Goal: Task Accomplishment & Management: Manage account settings

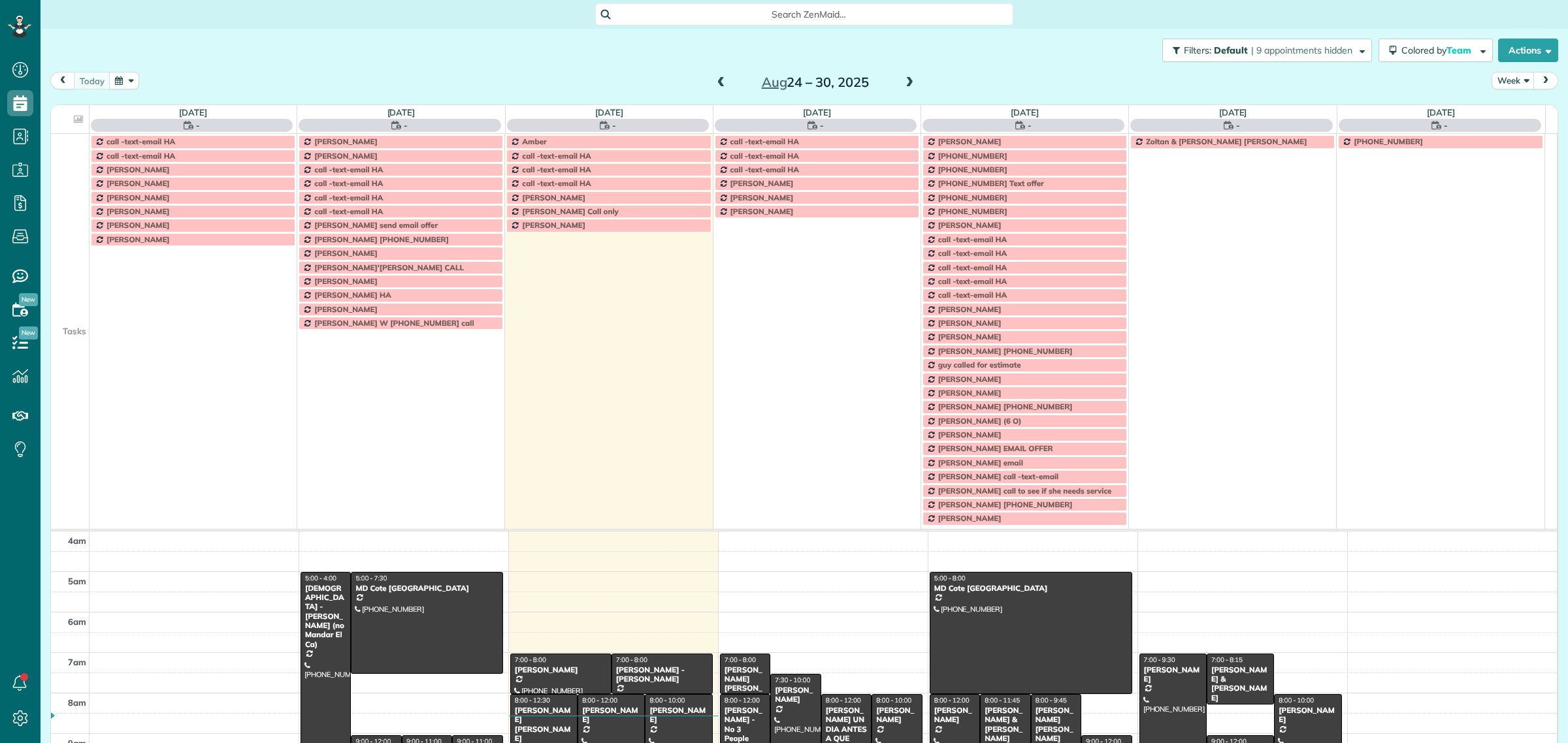
scroll to position [54, 0]
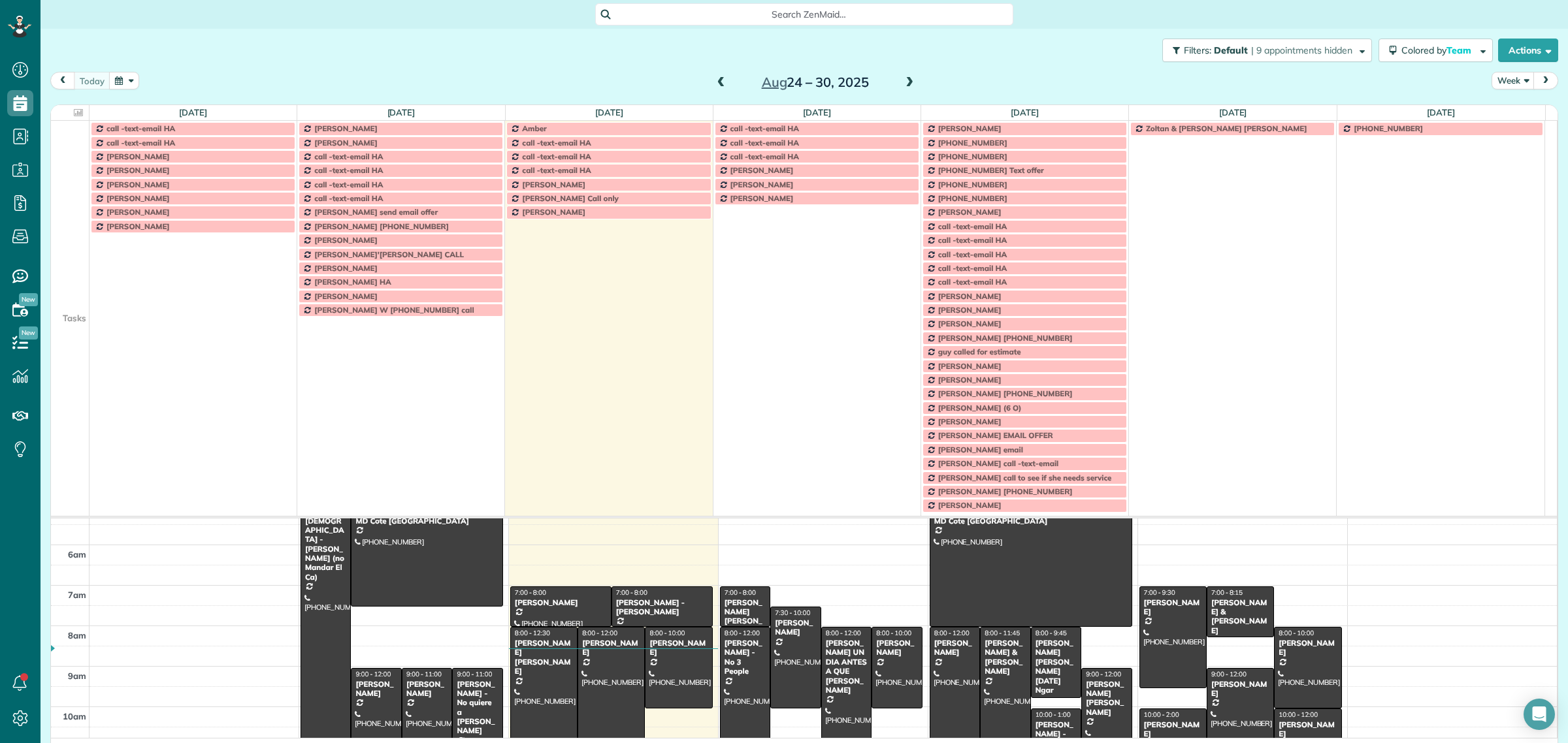
click at [79, 133] on td at bounding box center [70, 128] width 39 height 14
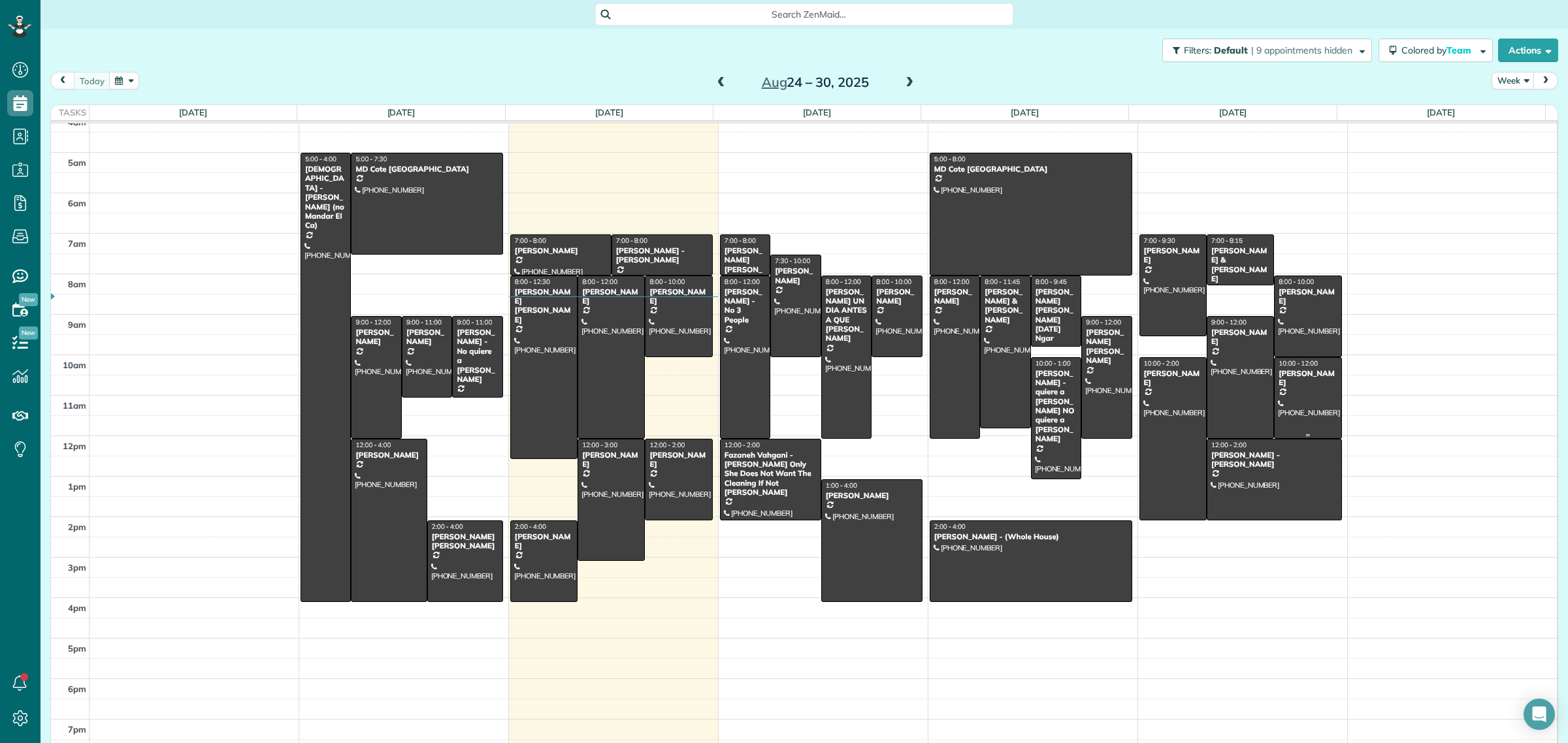
click at [1289, 392] on div at bounding box center [1307, 398] width 66 height 80
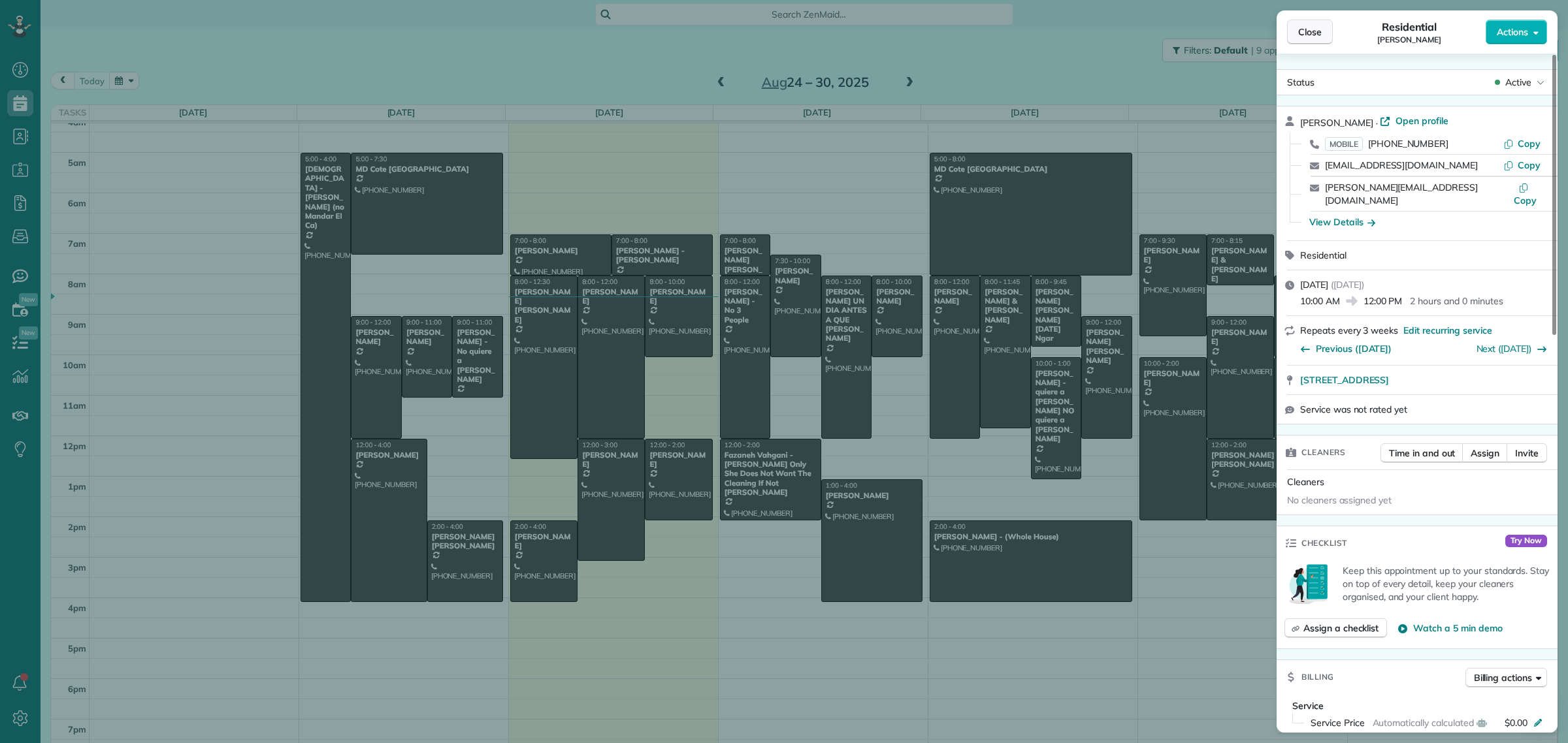
click at [1305, 33] on span "Close" at bounding box center [1309, 32] width 24 height 13
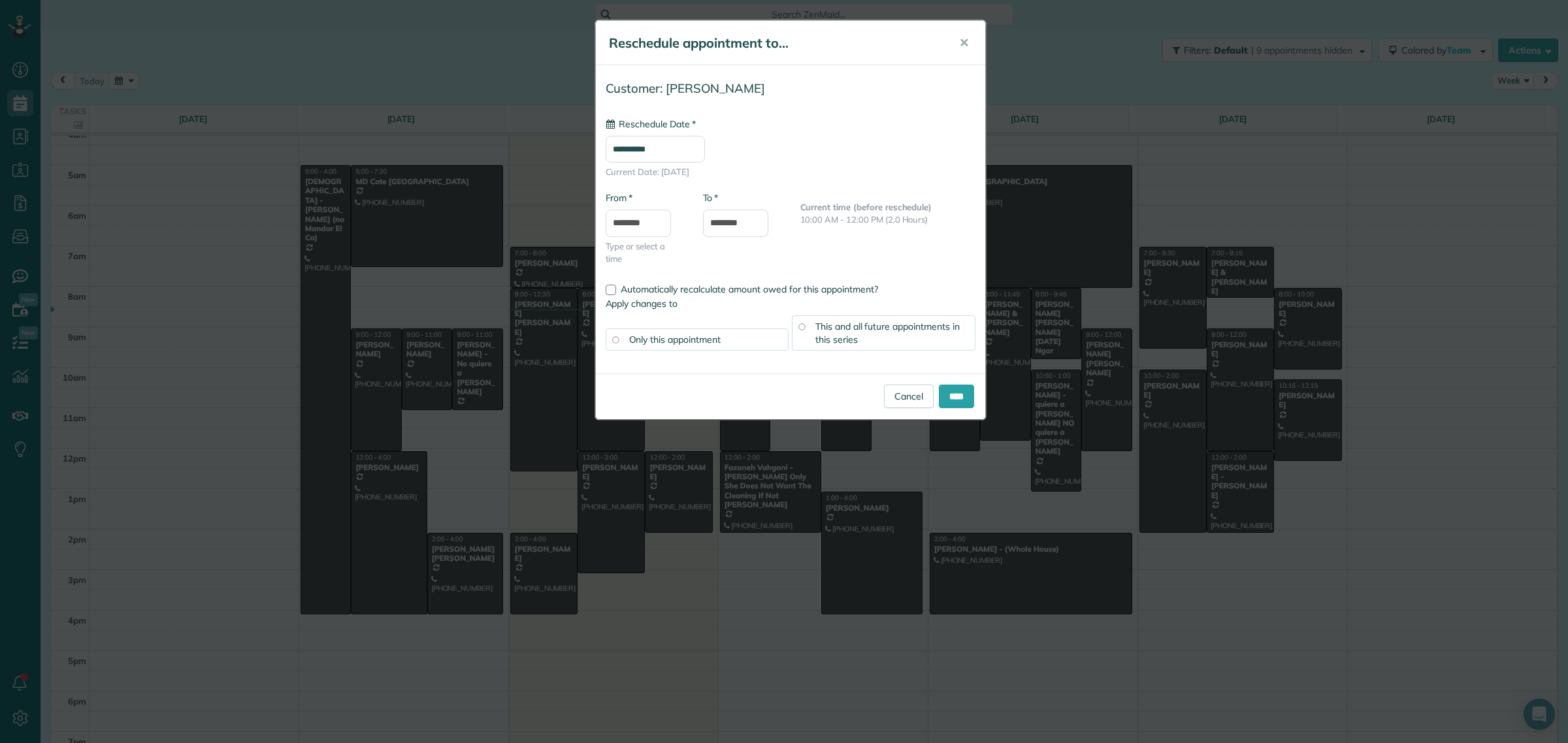
click at [644, 150] on input "**********" at bounding box center [655, 149] width 99 height 27
click at [756, 181] on link "Next" at bounding box center [749, 180] width 36 height 33
click at [732, 213] on link "5" at bounding box center [729, 218] width 21 height 21
type input "**********"
click at [643, 221] on input "********" at bounding box center [638, 223] width 65 height 27
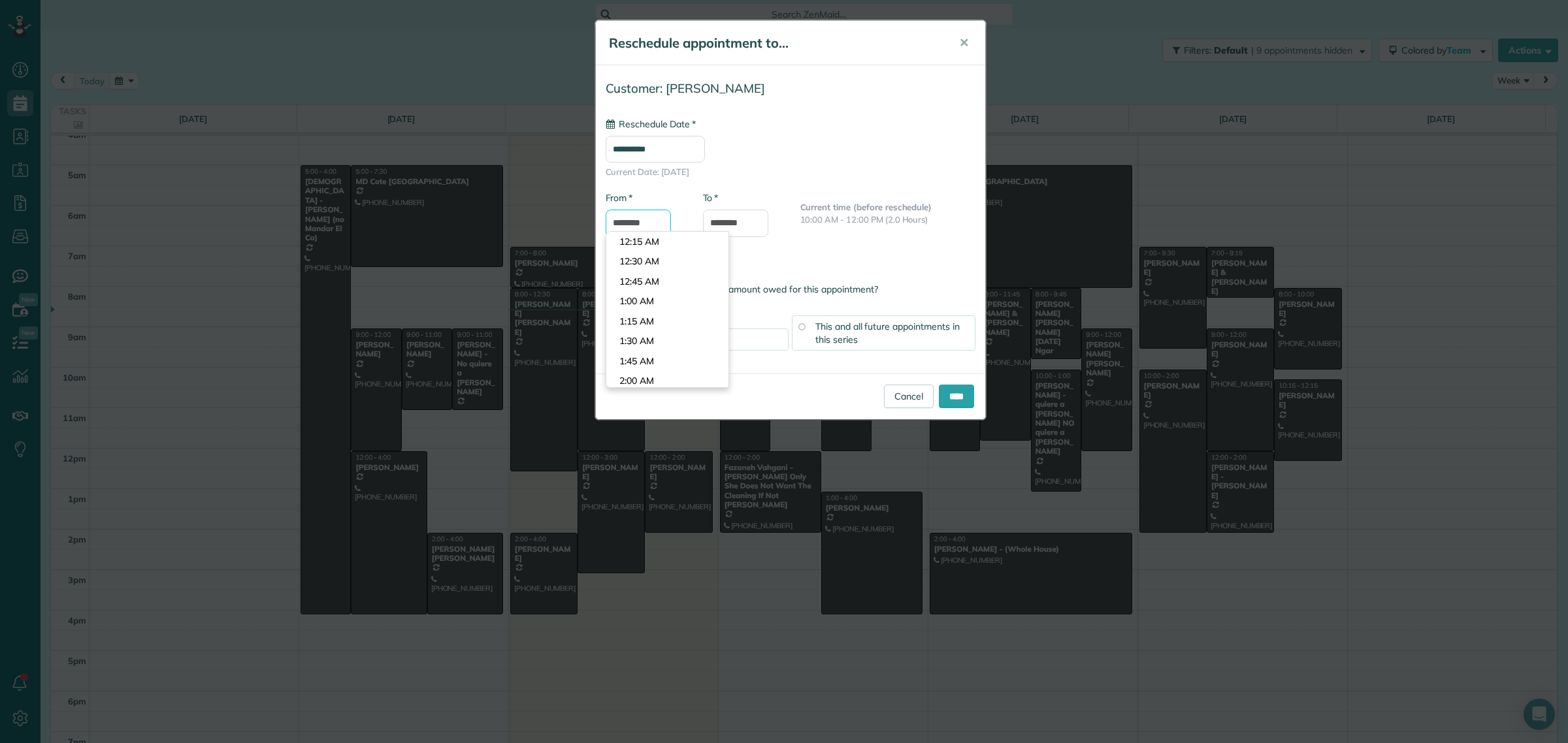
scroll to position [777, 0]
type input "********"
click at [657, 247] on body "Dashboard Scheduling Calendar View List View Dispatch View - Weekly scheduling …" at bounding box center [784, 371] width 1568 height 743
click at [951, 401] on input "****" at bounding box center [956, 396] width 35 height 24
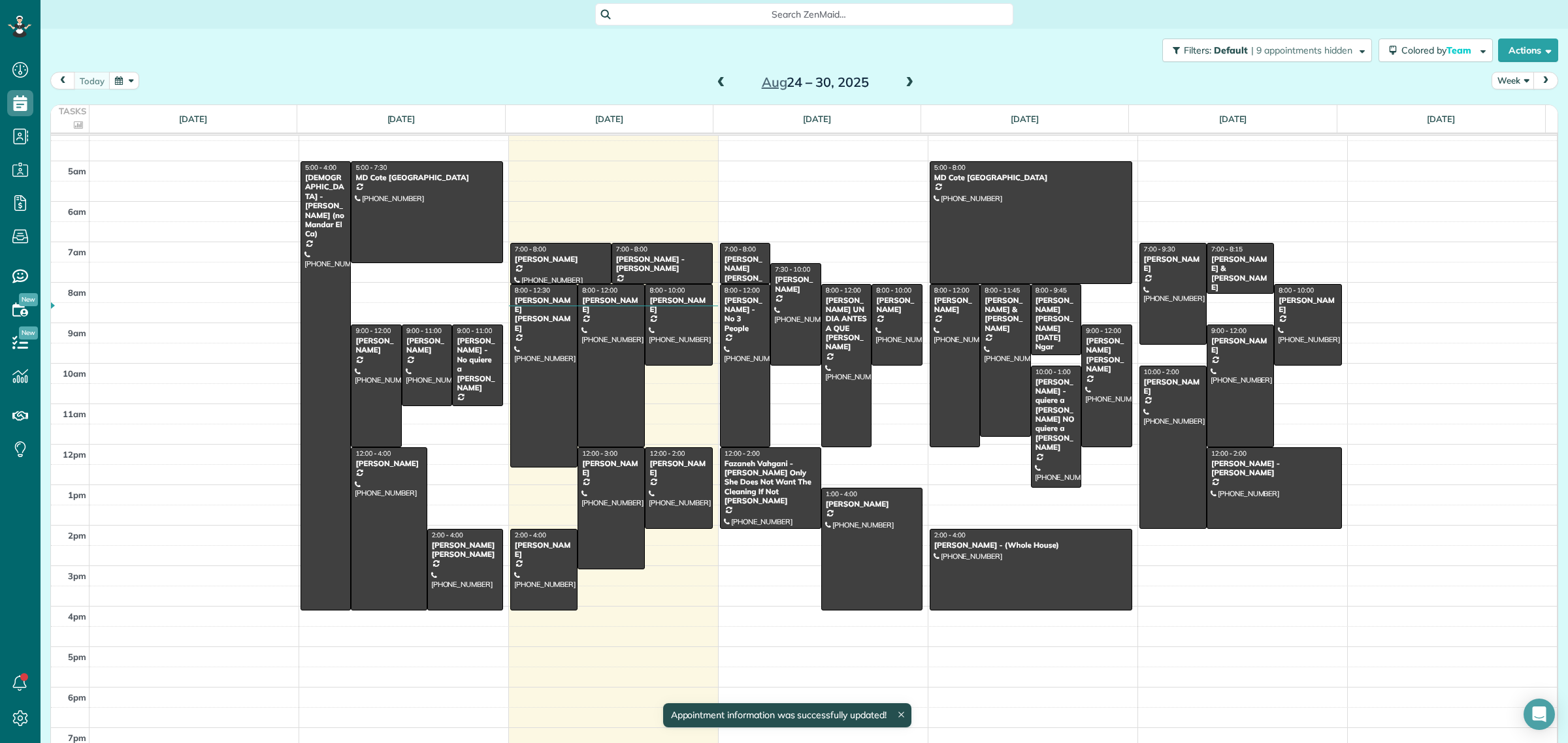
click at [902, 85] on span at bounding box center [909, 83] width 14 height 11
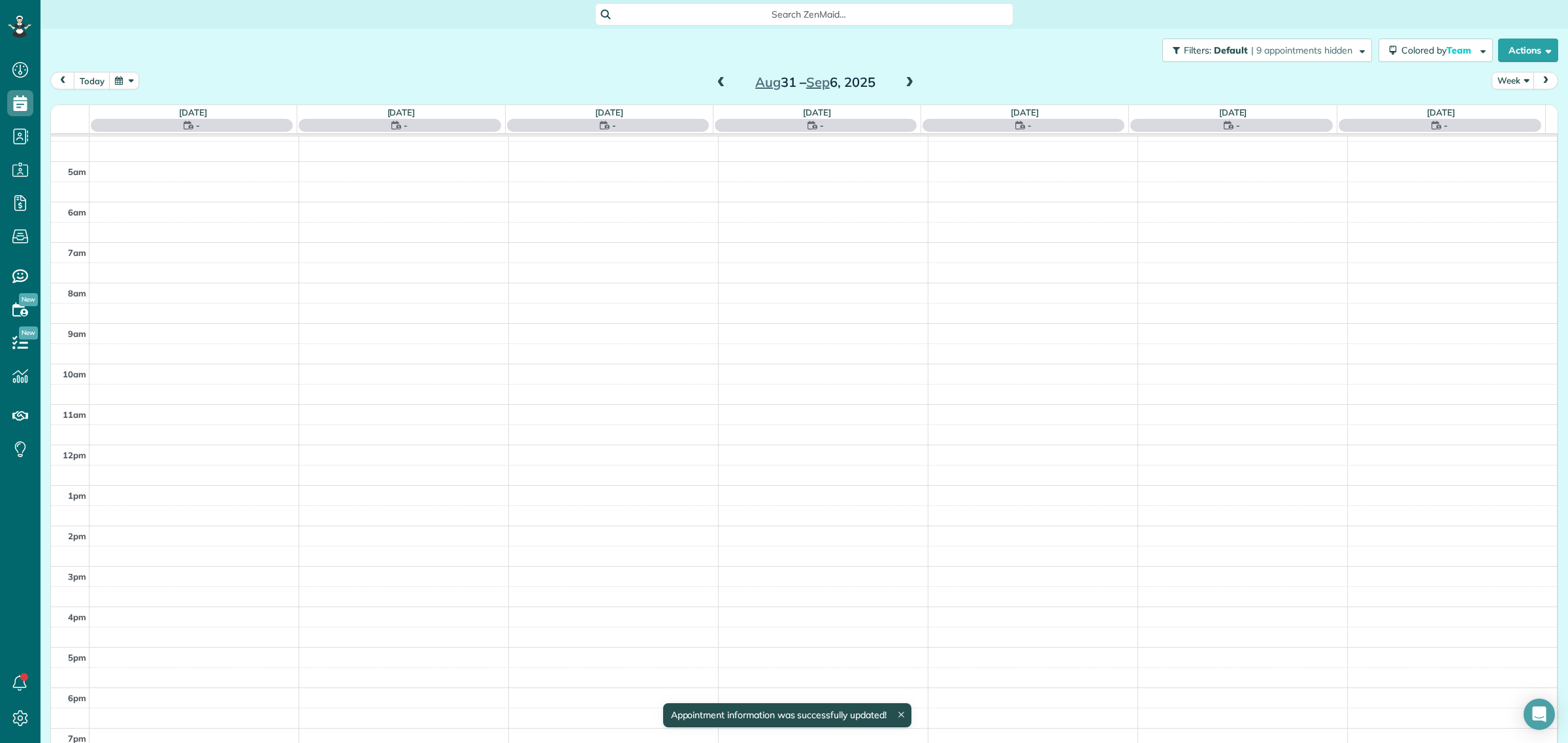
scroll to position [28, 0]
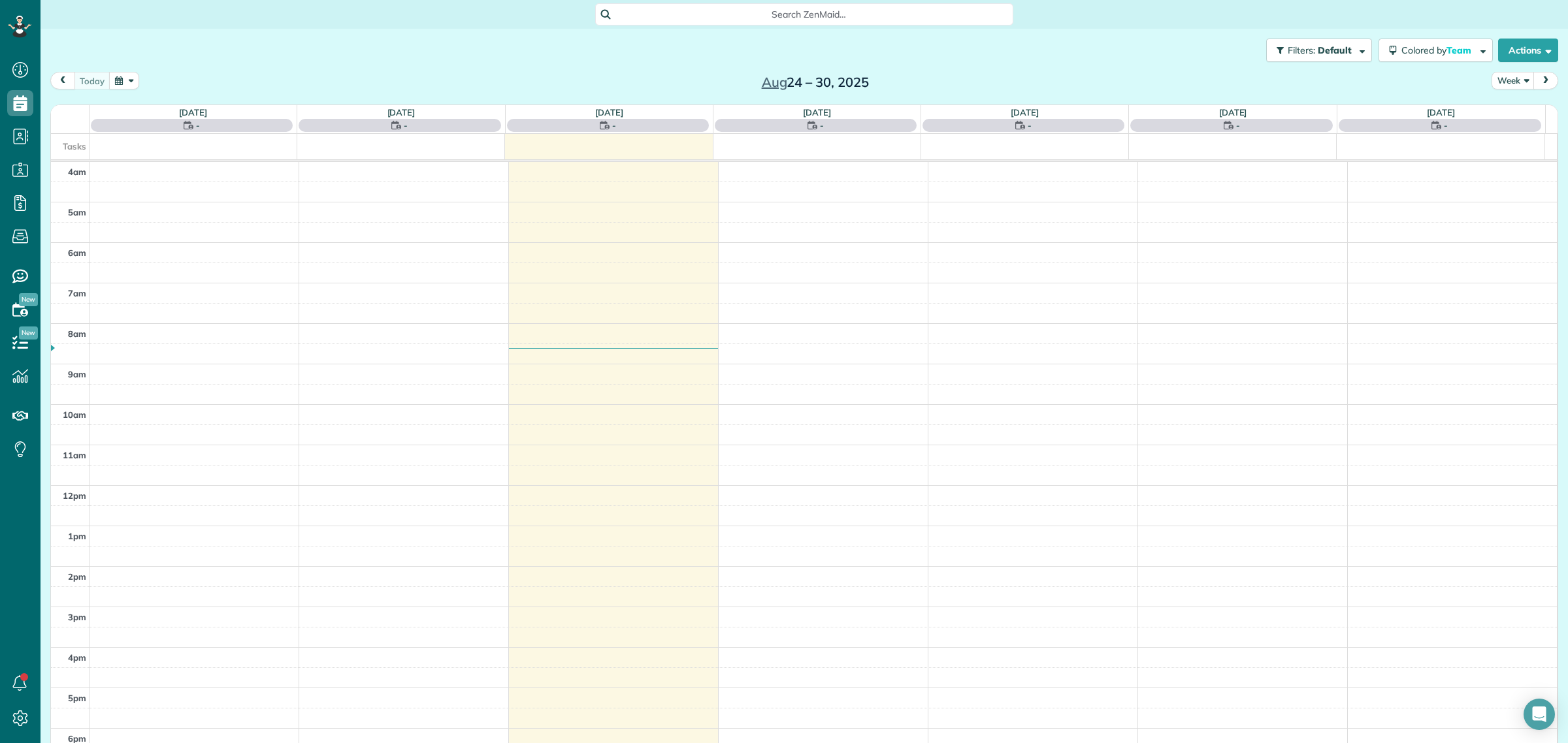
scroll to position [54, 0]
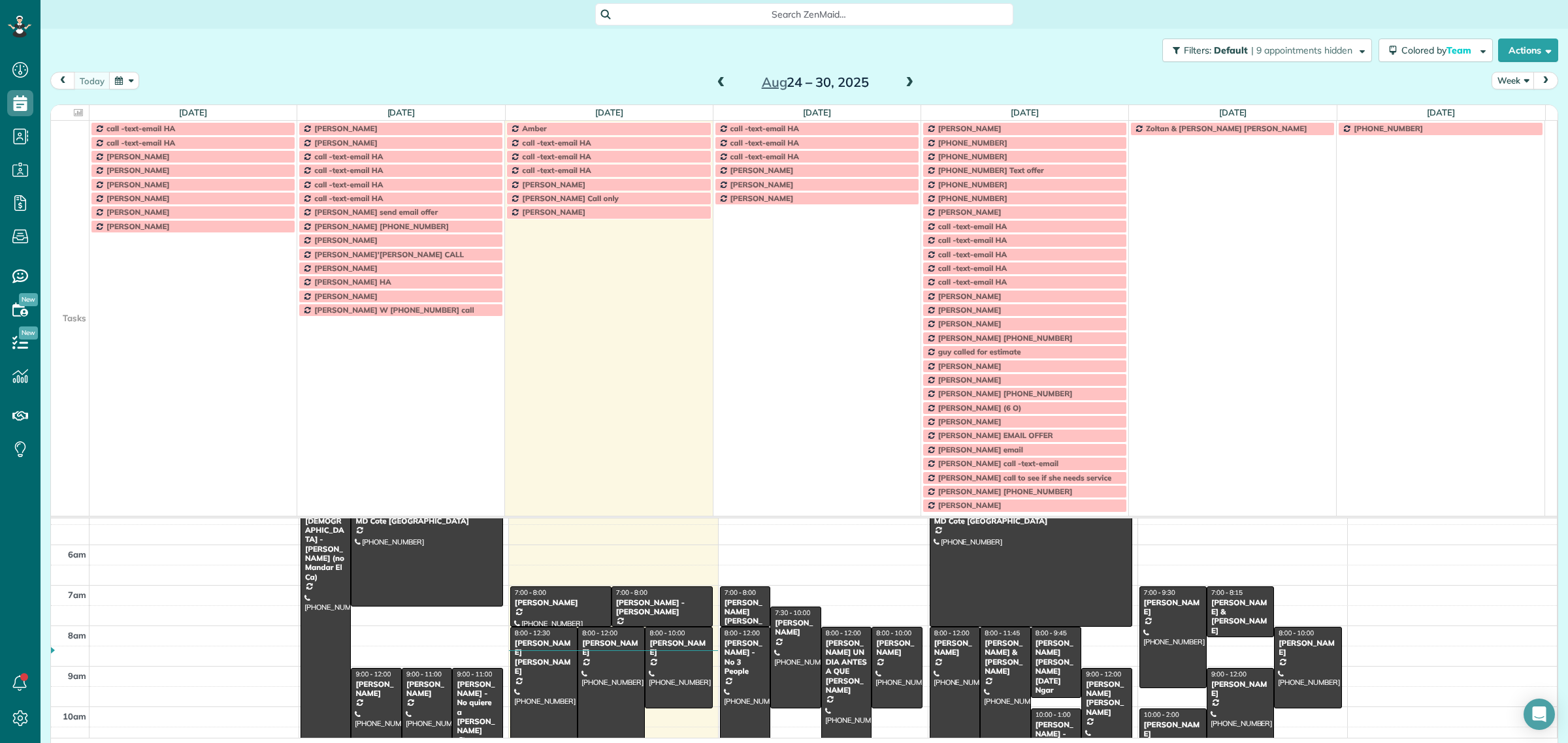
click at [902, 80] on span at bounding box center [909, 83] width 14 height 11
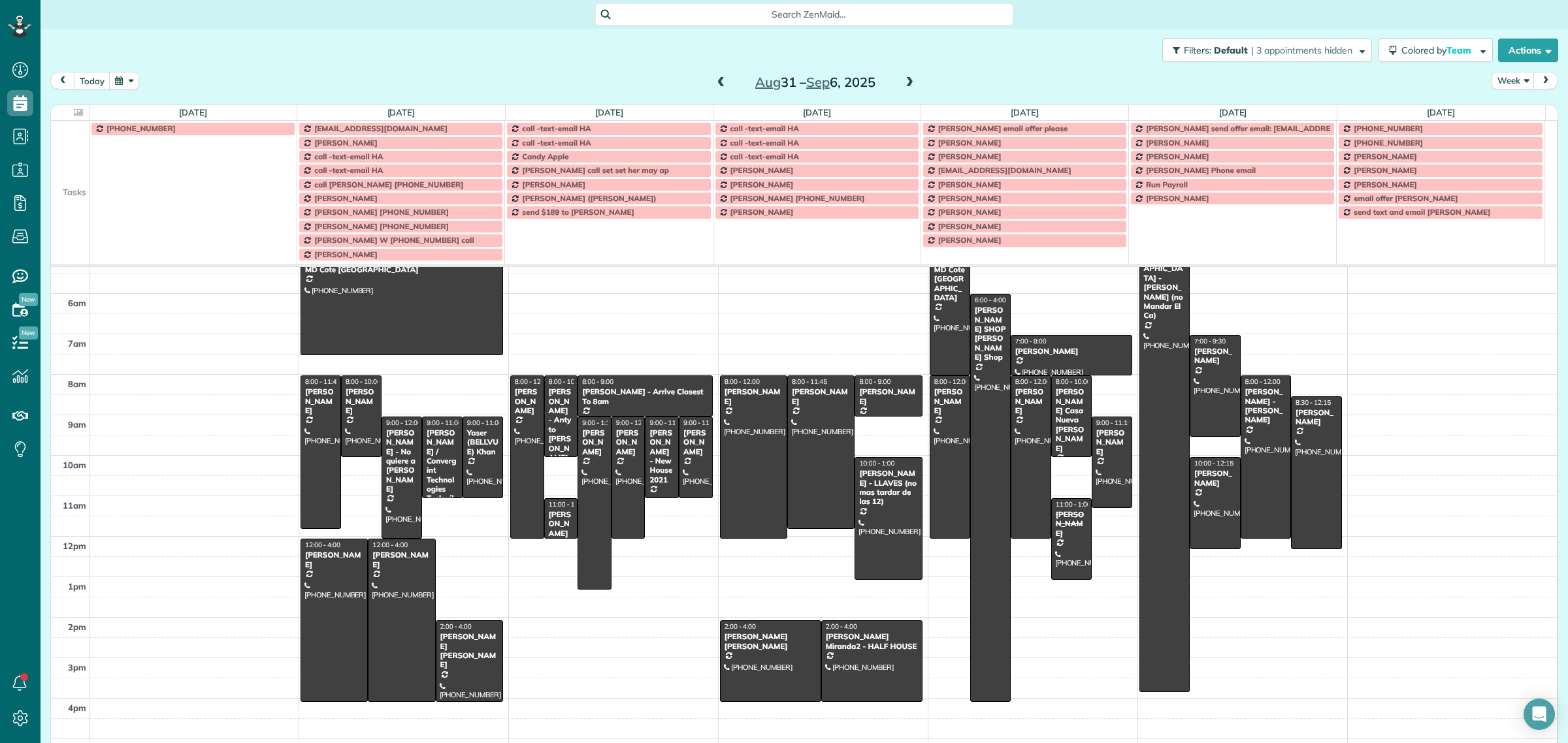
click at [67, 171] on td at bounding box center [70, 170] width 39 height 14
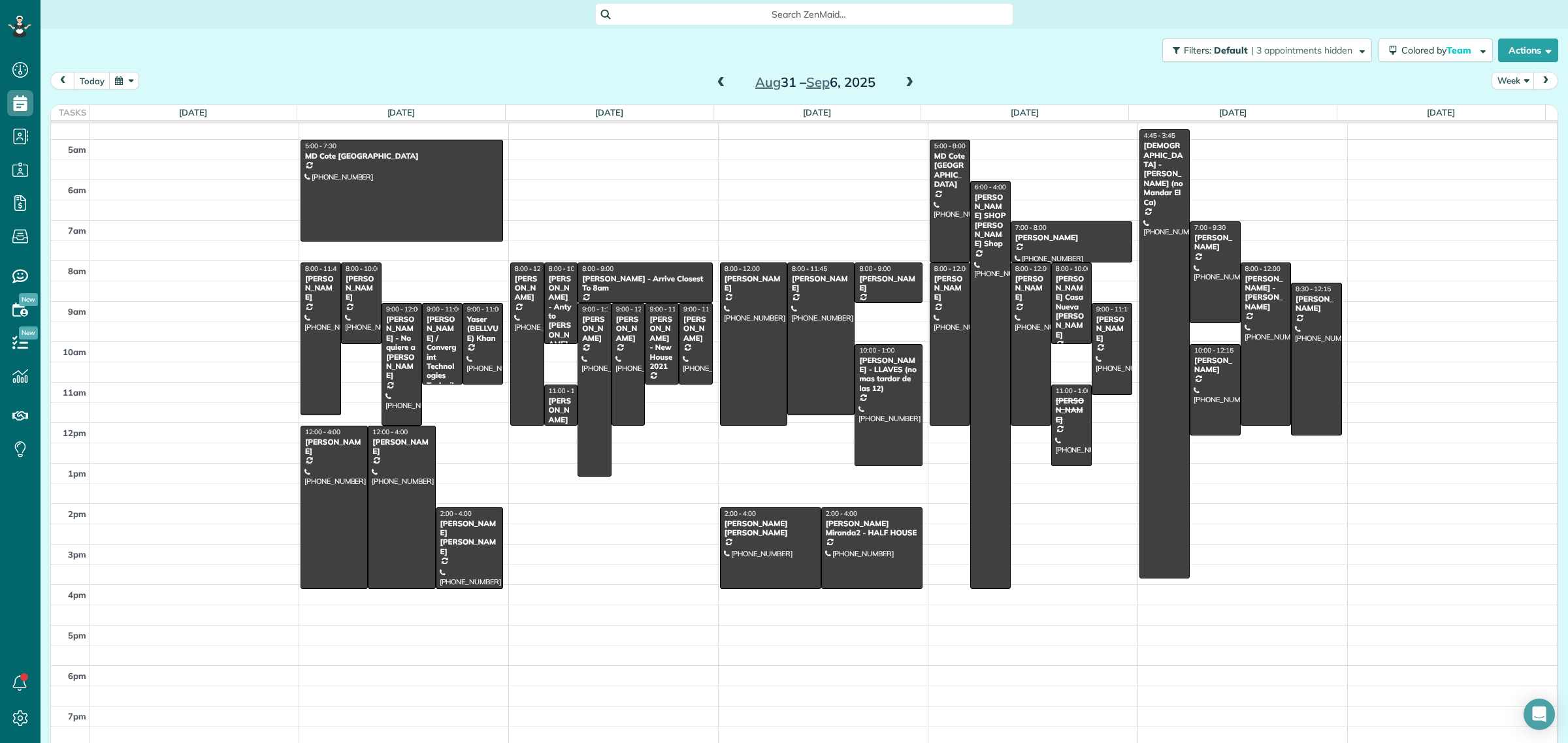
scroll to position [15, 0]
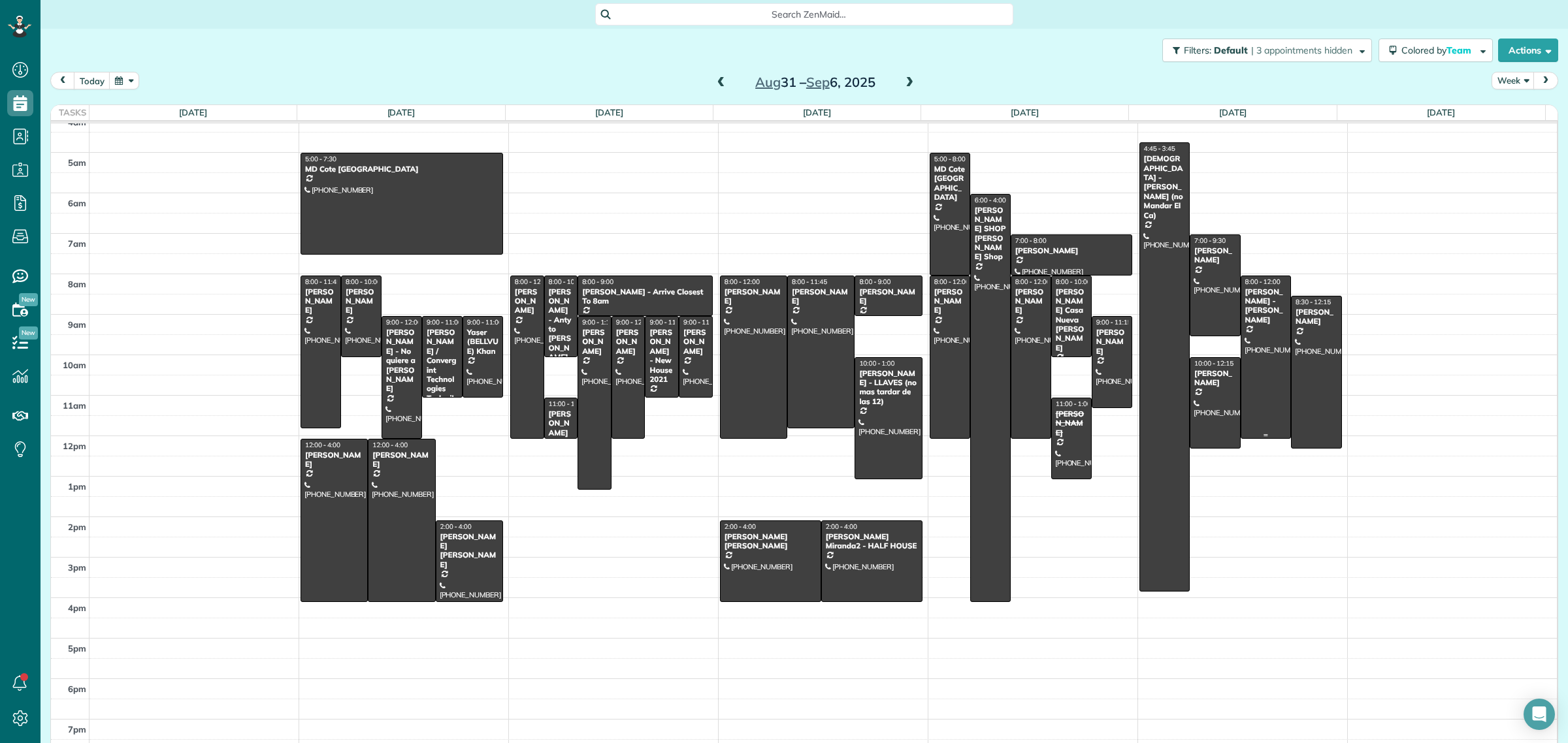
click at [1253, 353] on div at bounding box center [1266, 357] width 49 height 162
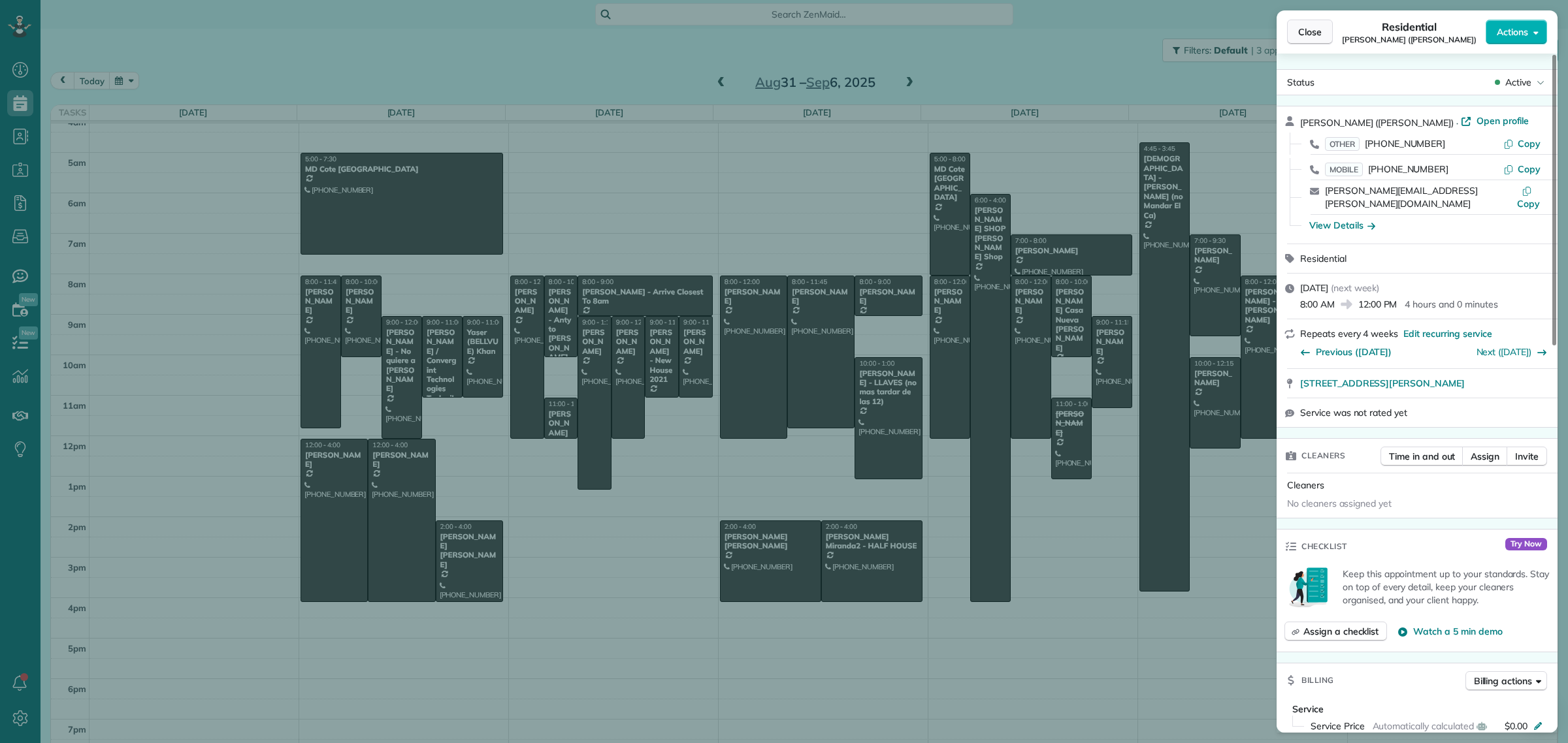
click at [1311, 27] on span "Close" at bounding box center [1309, 32] width 24 height 13
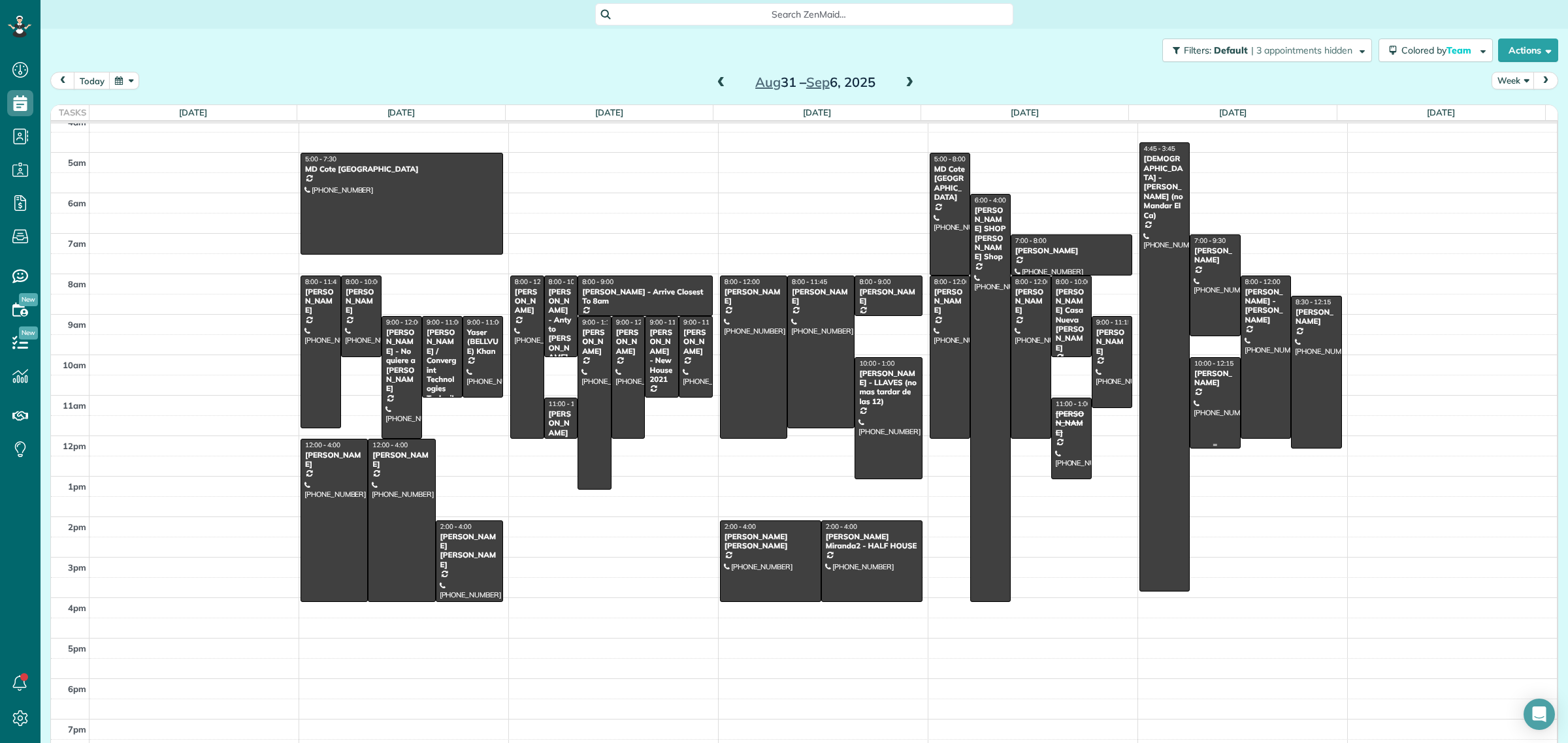
click at [1196, 390] on div at bounding box center [1214, 403] width 49 height 91
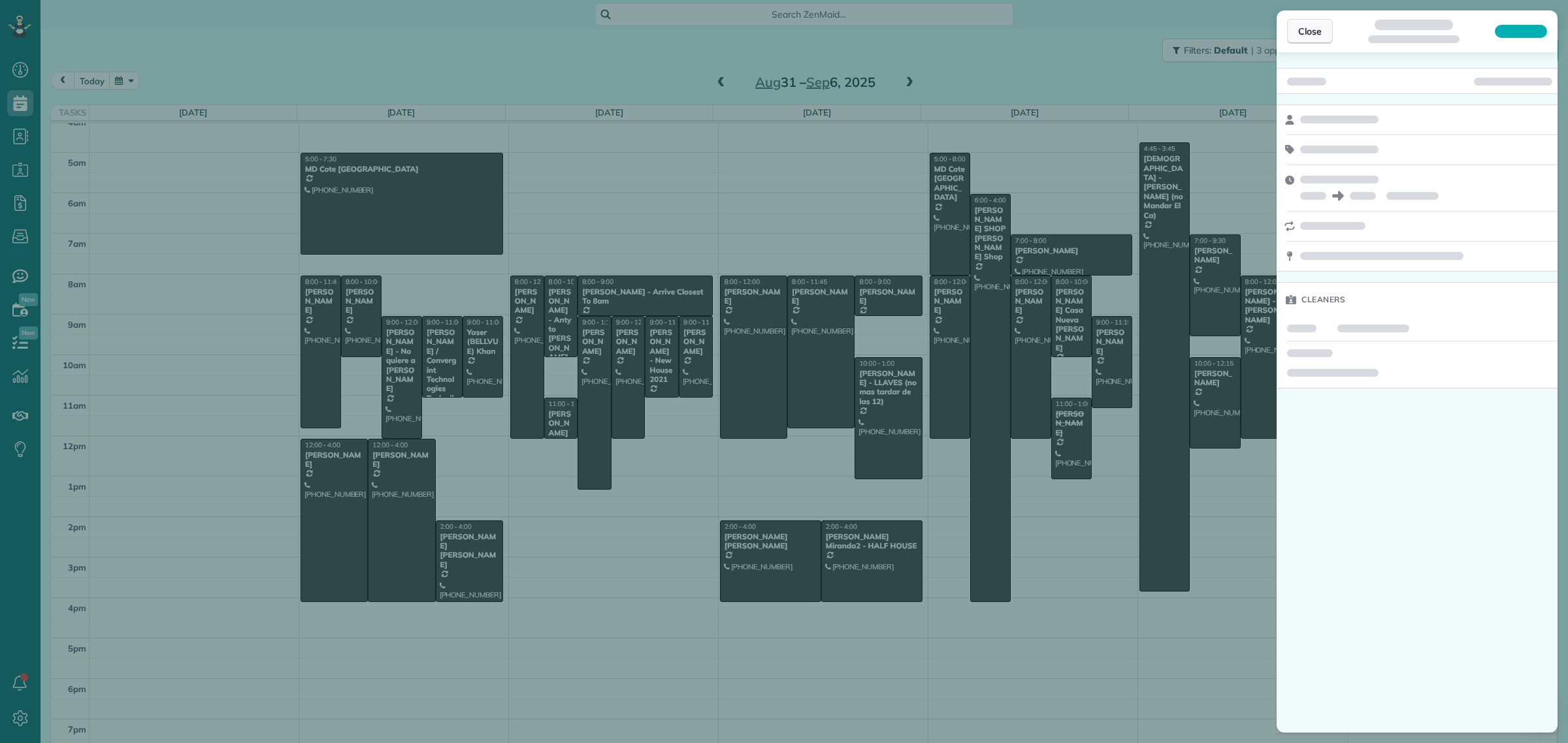
click at [1307, 27] on span "Close" at bounding box center [1309, 31] width 24 height 13
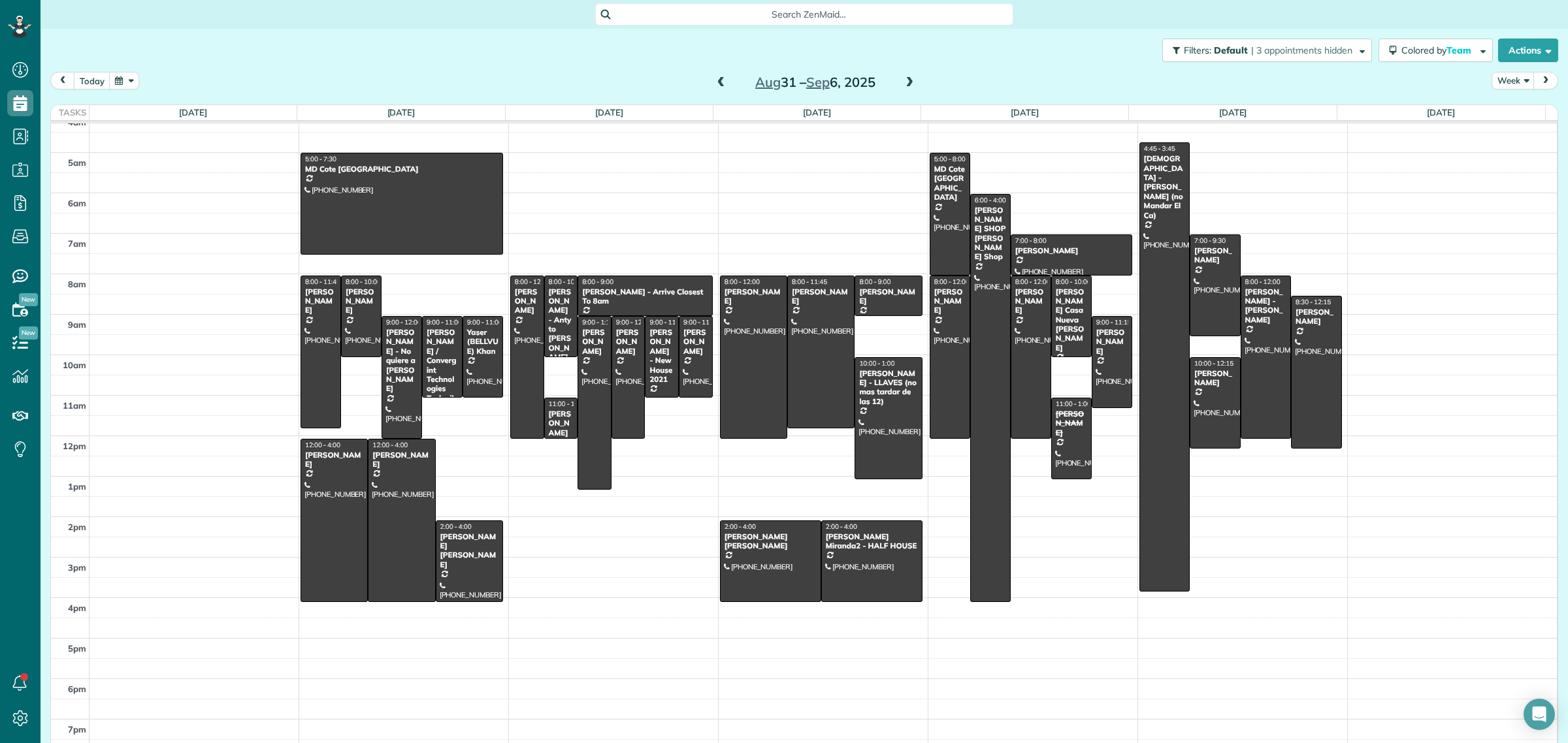
click at [720, 83] on span at bounding box center [721, 83] width 14 height 11
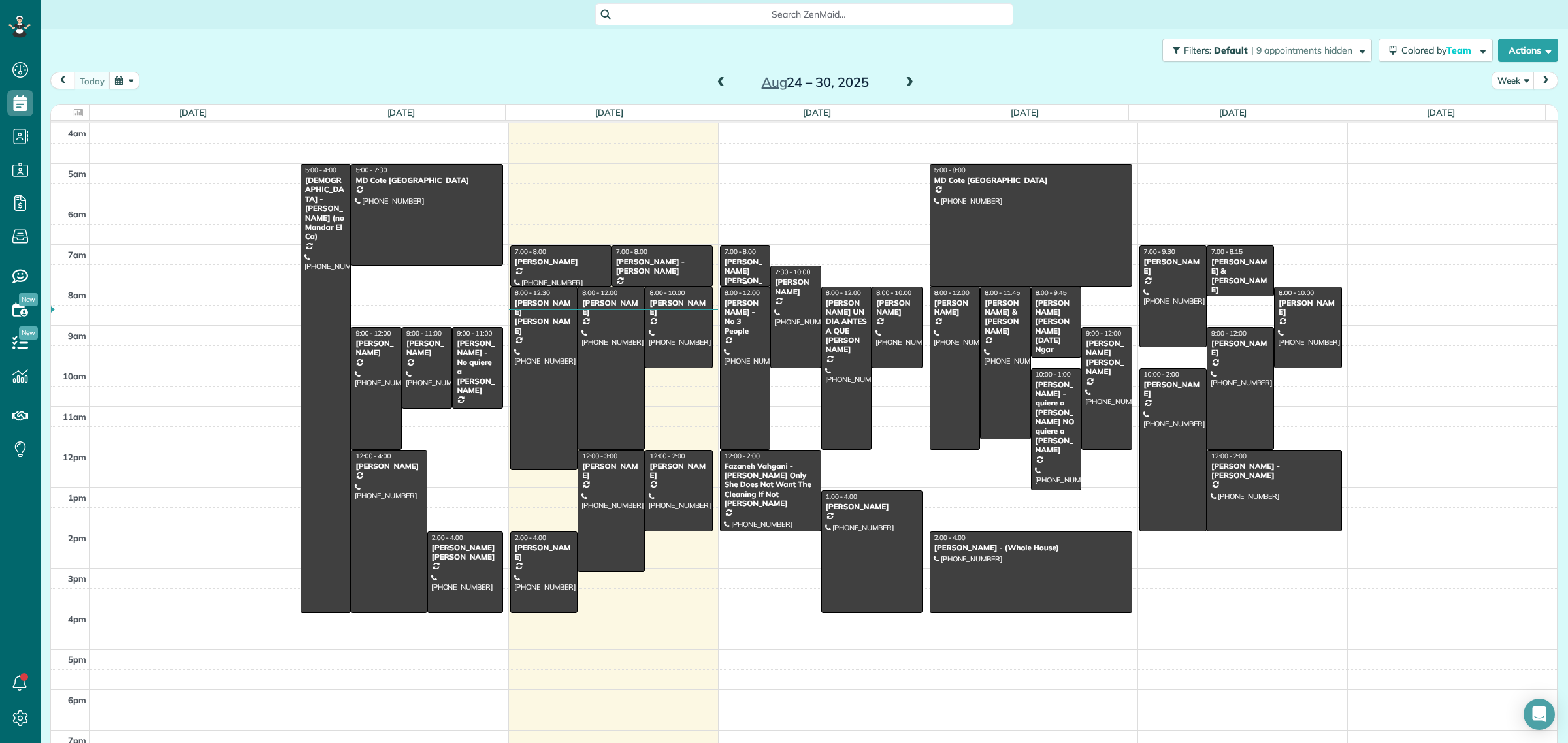
click at [737, 266] on div "Alison Redmond Pearce - Redmond Property" at bounding box center [745, 281] width 43 height 47
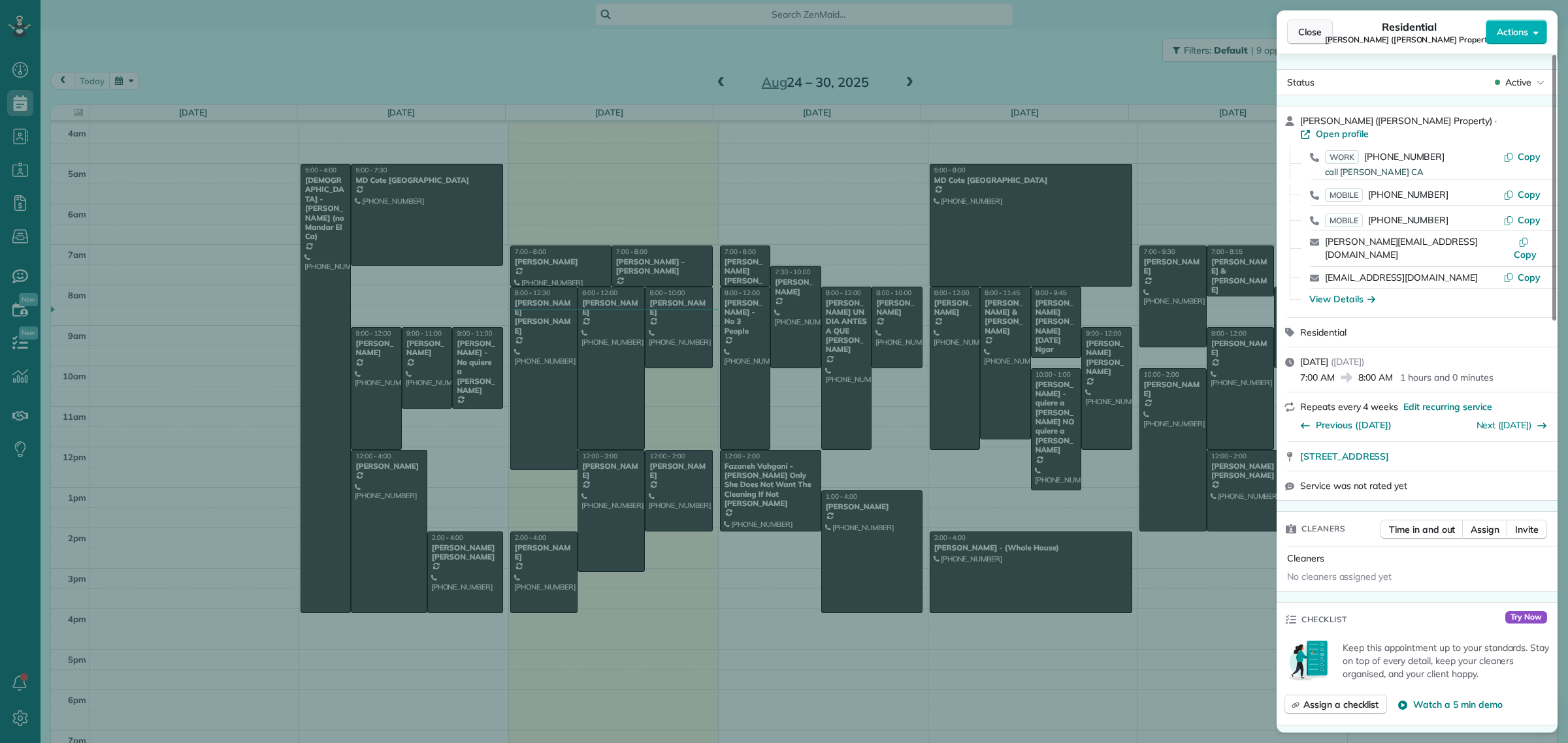
click at [1318, 27] on span "Close" at bounding box center [1309, 32] width 24 height 13
